Goal: Information Seeking & Learning: Learn about a topic

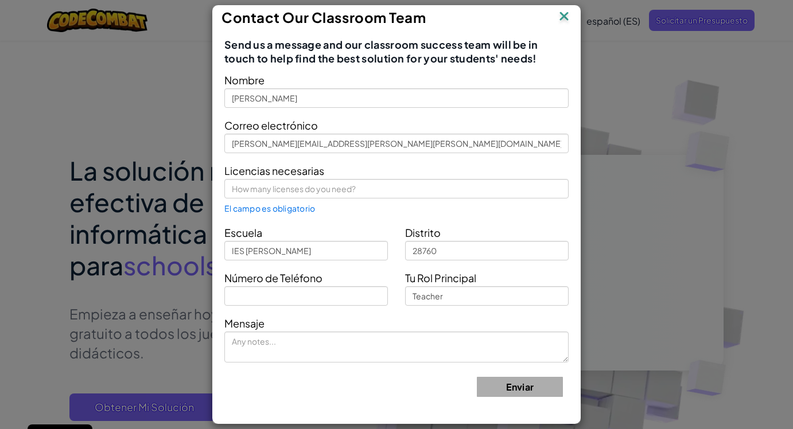
click at [563, 15] on img at bounding box center [564, 17] width 15 height 17
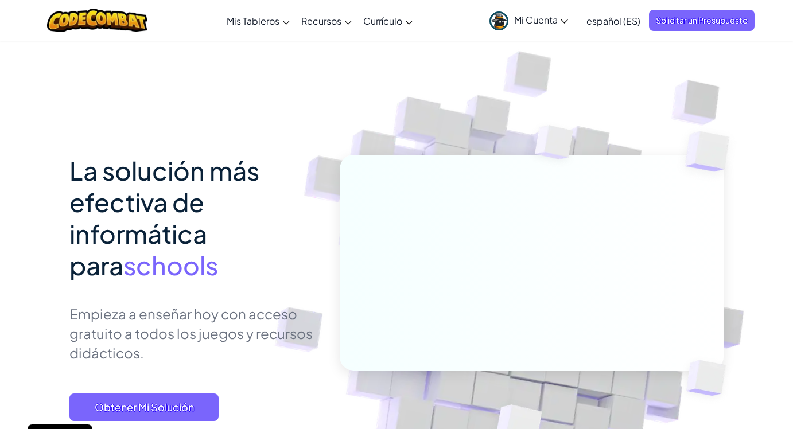
click at [526, 18] on span "Mi Cuenta" at bounding box center [541, 20] width 54 height 12
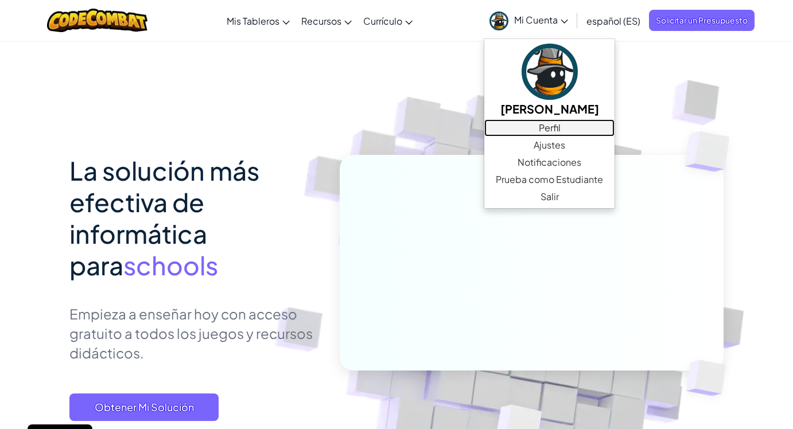
click at [554, 126] on link "Perfil" at bounding box center [549, 127] width 130 height 17
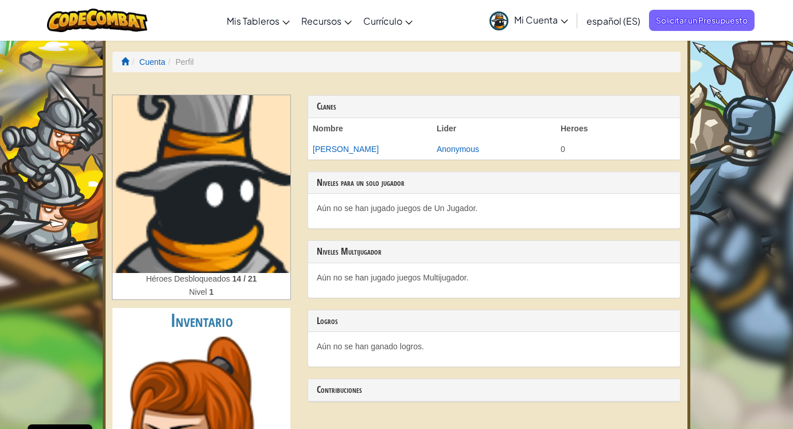
click at [543, 21] on span "Mi Cuenta" at bounding box center [541, 20] width 54 height 12
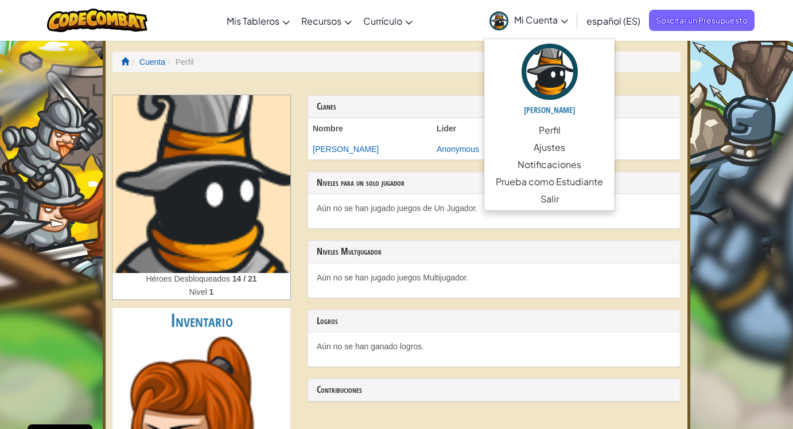
click at [543, 21] on span "Mi Cuenta" at bounding box center [541, 20] width 54 height 12
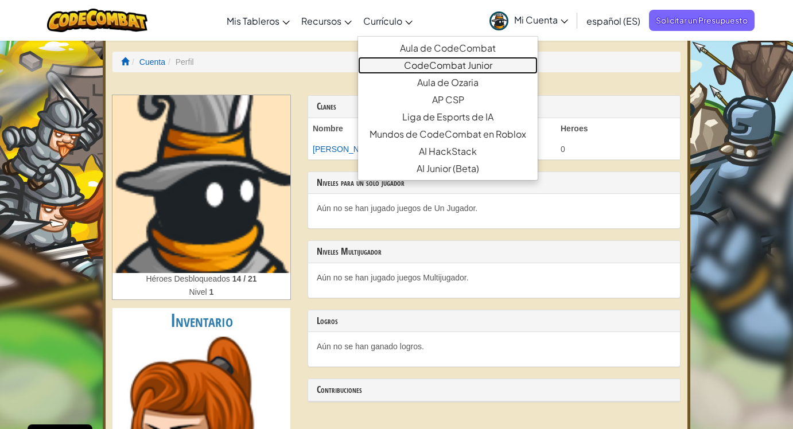
click at [435, 61] on link "CodeCombat Junior" at bounding box center [448, 65] width 180 height 17
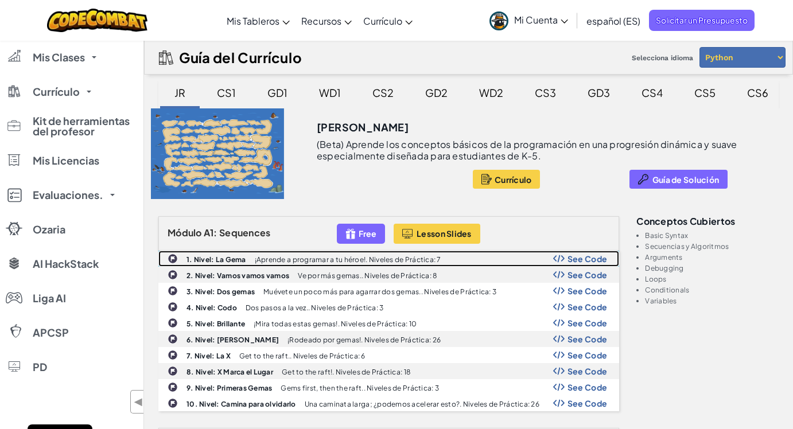
click at [589, 260] on span "See Code" at bounding box center [587, 258] width 40 height 9
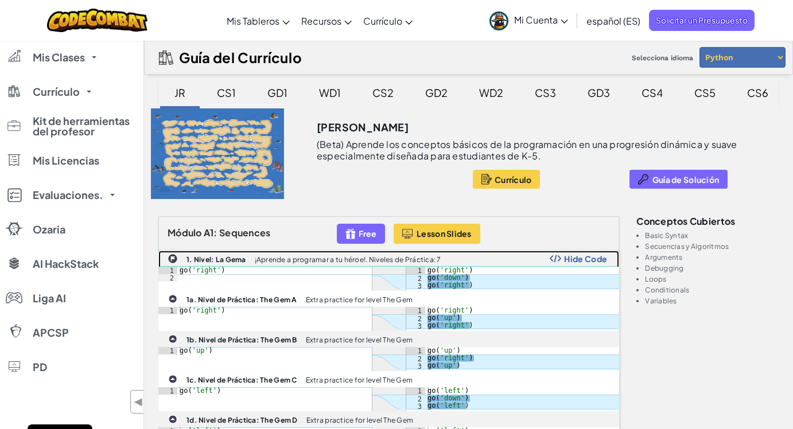
click at [570, 255] on span "Hide Code" at bounding box center [585, 258] width 43 height 9
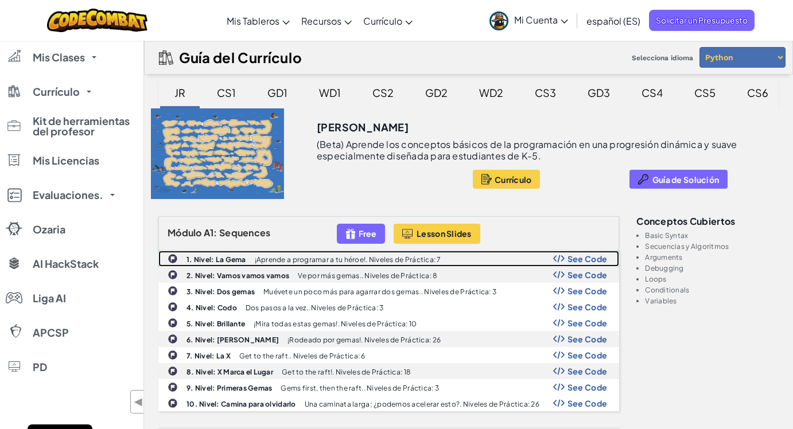
click at [212, 256] on b "1. Nivel: La Gema" at bounding box center [216, 259] width 60 height 9
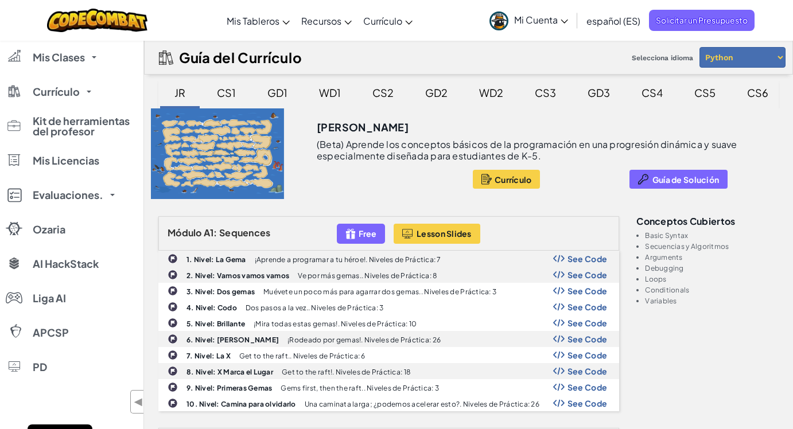
click at [228, 94] on div "CS1" at bounding box center [226, 92] width 42 height 27
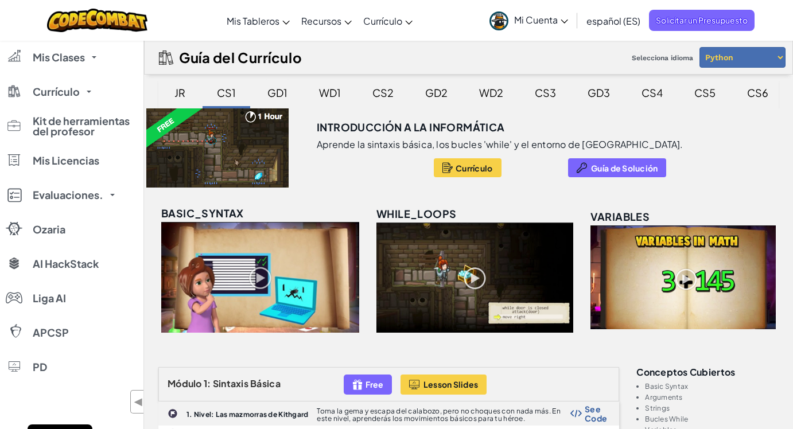
click at [279, 92] on div "GD1" at bounding box center [277, 92] width 43 height 27
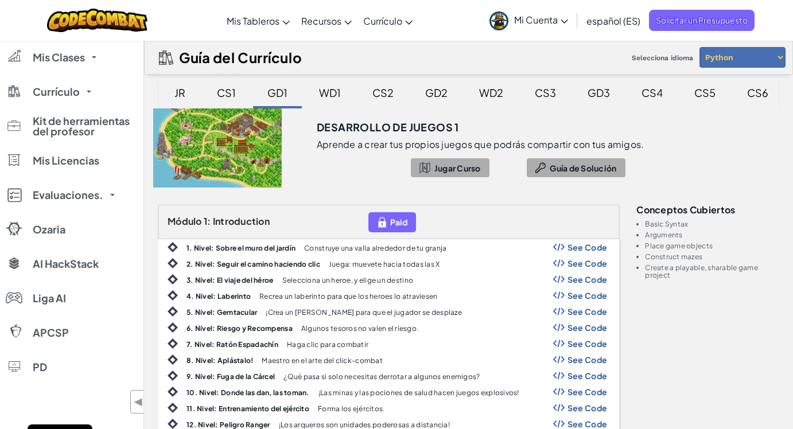
click at [219, 95] on div "CS1" at bounding box center [226, 92] width 42 height 27
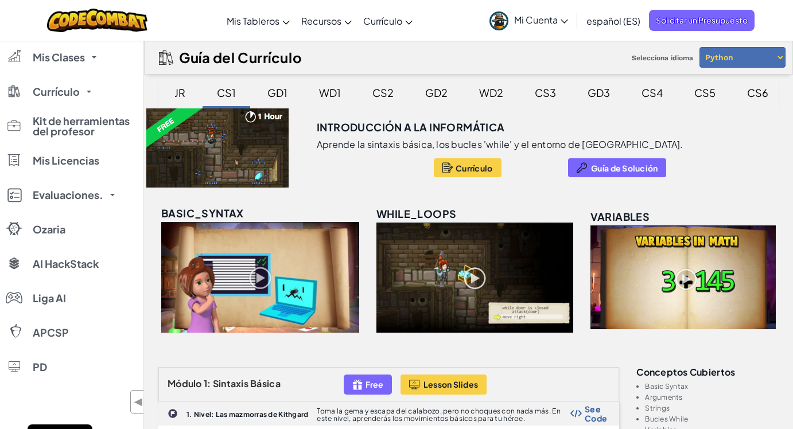
click at [183, 91] on div "JR" at bounding box center [180, 92] width 34 height 27
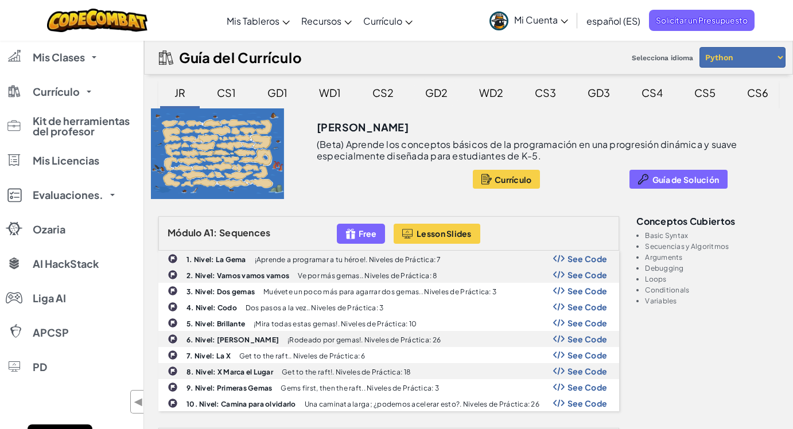
click at [434, 92] on div "GD2" at bounding box center [436, 92] width 45 height 27
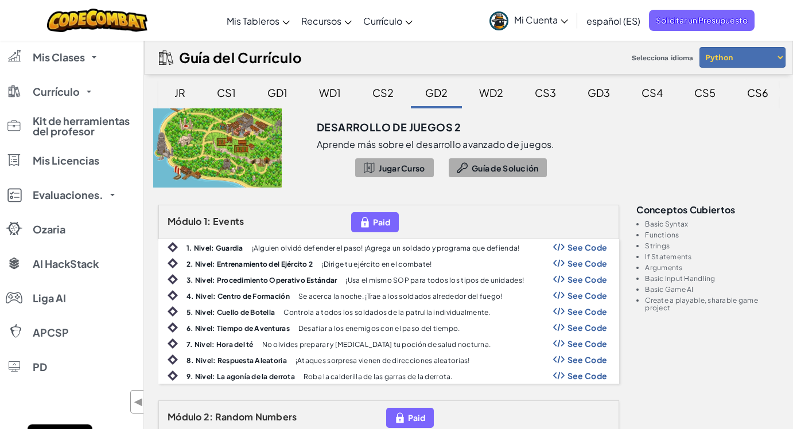
click at [751, 95] on div "CS6" at bounding box center [758, 92] width 44 height 27
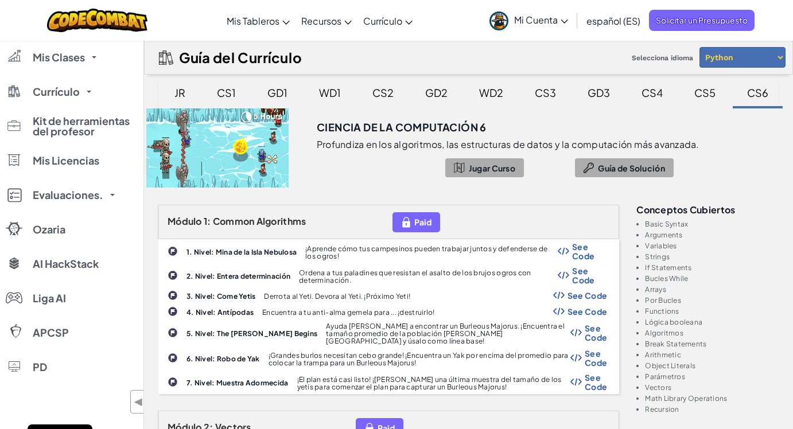
click at [178, 88] on div "JR" at bounding box center [180, 92] width 34 height 27
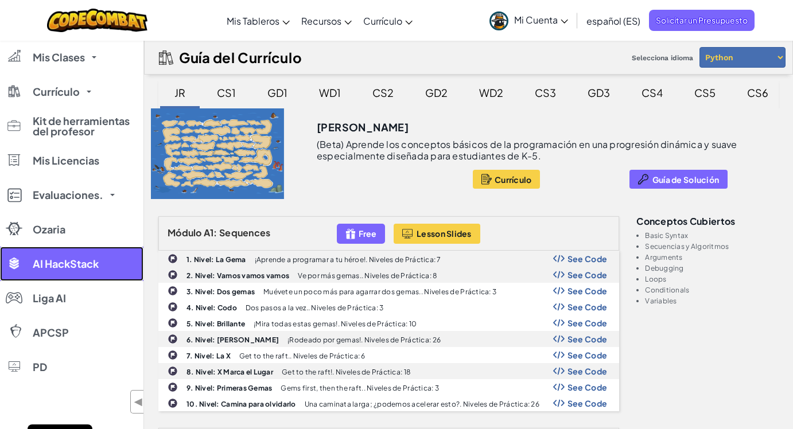
click at [52, 262] on span "AI HackStack" at bounding box center [66, 264] width 66 height 10
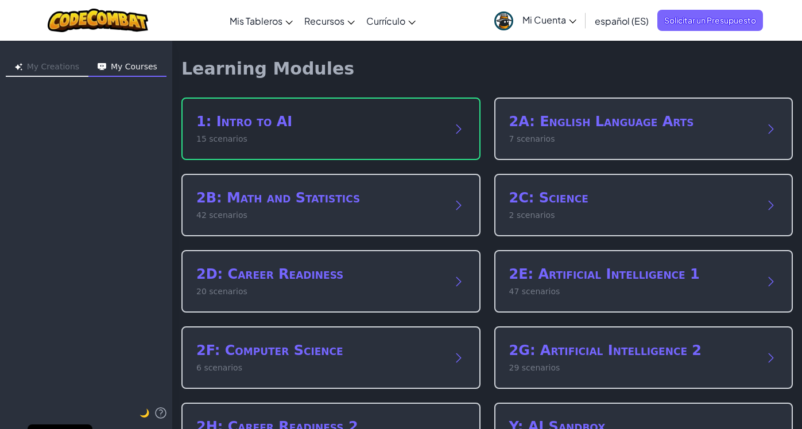
click at [224, 122] on h2 "1: Intro to AI" at bounding box center [319, 121] width 246 height 18
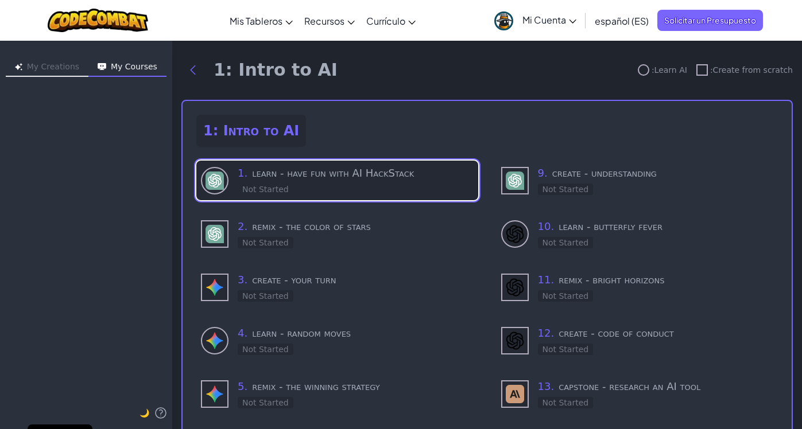
click at [339, 181] on div "1 . learn - have fun with AI HackStack Not Started" at bounding box center [356, 180] width 236 height 30
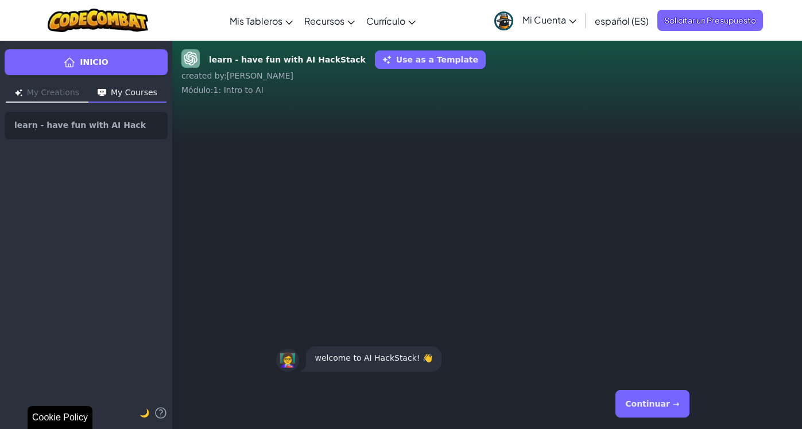
click at [654, 407] on button "Continuar →" at bounding box center [651, 404] width 73 height 28
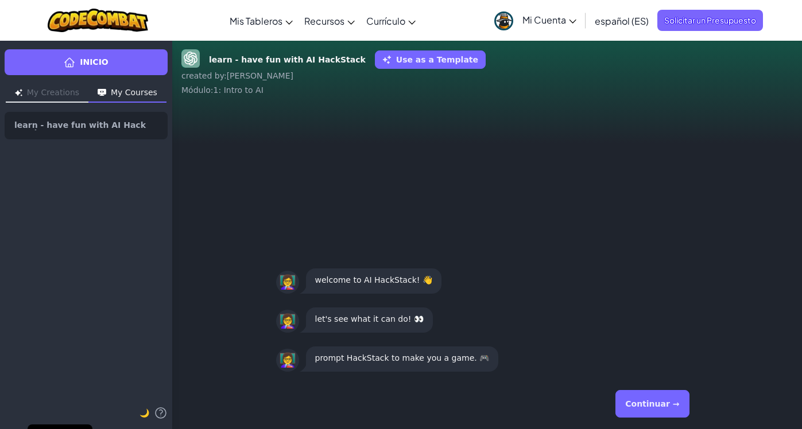
click at [651, 405] on button "Continuar →" at bounding box center [651, 404] width 73 height 28
